Goal: Task Accomplishment & Management: Manage account settings

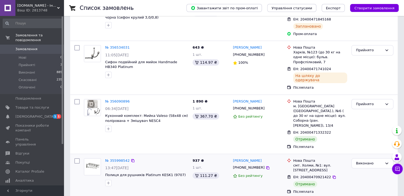
scroll to position [53, 0]
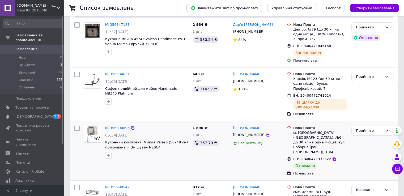
click at [307, 162] on div "Отримано" at bounding box center [305, 165] width 24 height 6
drag, startPoint x: 307, startPoint y: 147, endPoint x: 323, endPoint y: 145, distance: 15.5
click at [323, 156] on div "ЕН: 20400471332322 Отримано" at bounding box center [320, 163] width 56 height 15
click at [324, 156] on div "ЕН: 20400471332322 Отримано" at bounding box center [320, 163] width 56 height 15
click at [371, 128] on div "Прийнято" at bounding box center [369, 131] width 27 height 6
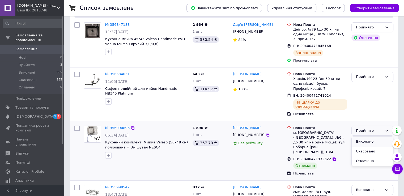
click at [357, 137] on li "Виконано" at bounding box center [372, 142] width 41 height 10
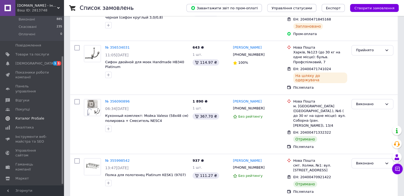
click at [19, 116] on span "Каталог ProSale" at bounding box center [29, 118] width 29 height 5
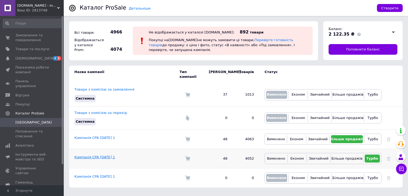
click at [88, 155] on link "Кампанія CPA [DATE] 1" at bounding box center [94, 157] width 41 height 4
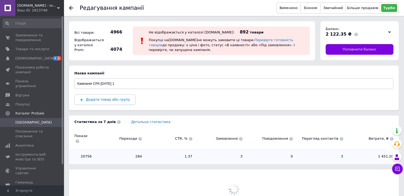
click at [108, 101] on span "Додати товар або групу" at bounding box center [108, 99] width 44 height 4
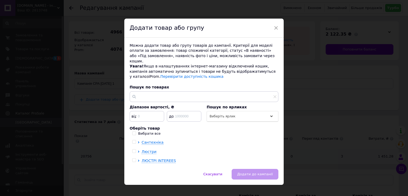
click at [132, 125] on div "Можна додати товар або групу товарів до кампанії. Критерії для моделі оплати за…" at bounding box center [203, 103] width 159 height 131
click at [135, 131] on input "Вибрати все" at bounding box center [133, 132] width 3 height 3
checkbox input "true"
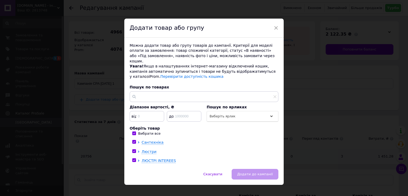
checkbox input "true"
drag, startPoint x: 259, startPoint y: 168, endPoint x: 68, endPoint y: 168, distance: 190.1
click at [258, 172] on span "Додати до кампанії" at bounding box center [255, 174] width 36 height 4
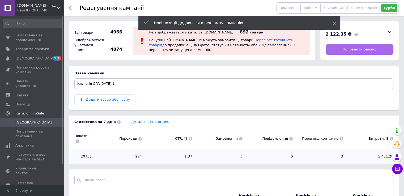
click at [360, 49] on span "Поповнити баланс" at bounding box center [359, 49] width 34 height 5
